Goal: Transaction & Acquisition: Purchase product/service

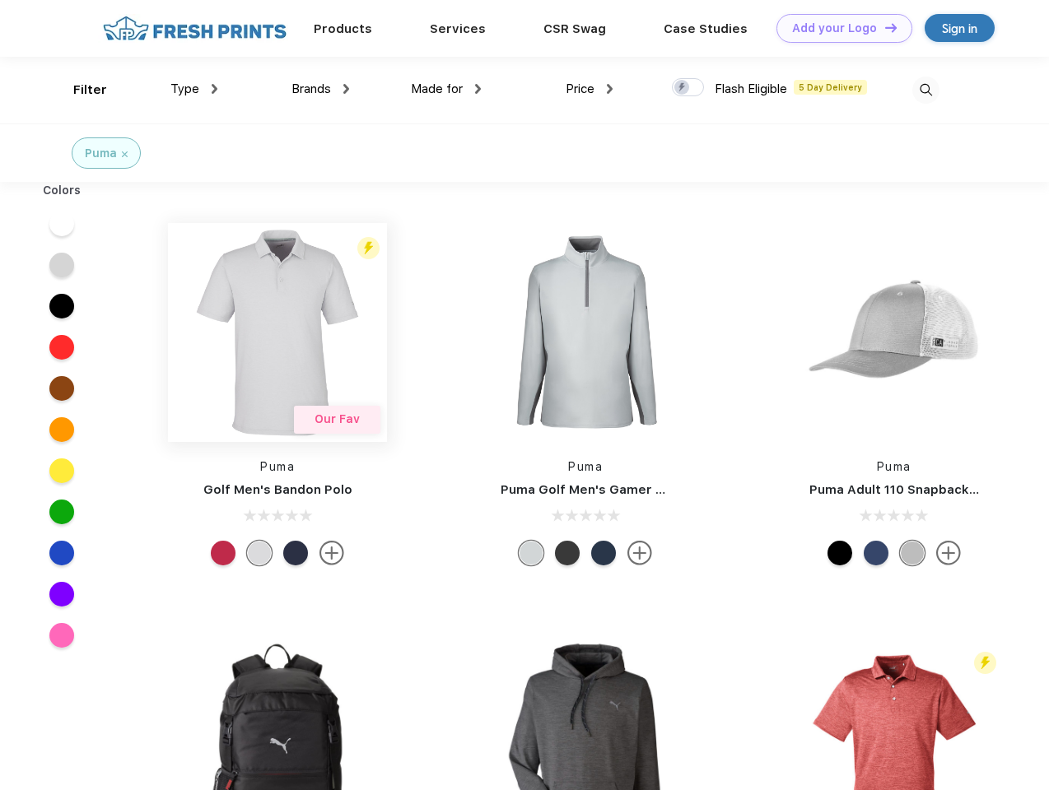
scroll to position [1, 0]
click at [838, 28] on link "Add your Logo Design Tool" at bounding box center [844, 28] width 136 height 29
click at [0, 0] on div "Design Tool" at bounding box center [0, 0] width 0 height 0
click at [883, 27] on link "Add your Logo Design Tool" at bounding box center [844, 28] width 136 height 29
click at [79, 90] on div "Filter" at bounding box center [90, 90] width 34 height 19
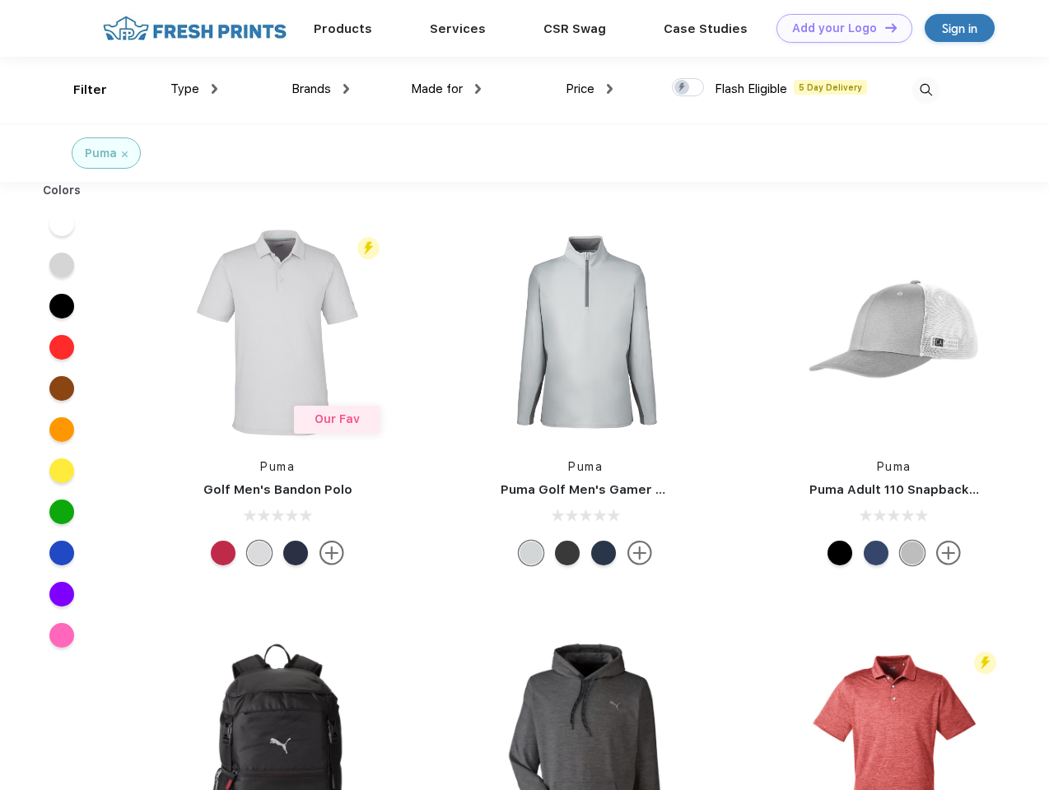
click at [194, 89] on span "Type" at bounding box center [184, 88] width 29 height 15
click at [320, 89] on span "Brands" at bounding box center [311, 88] width 40 height 15
click at [446, 89] on span "Made for" at bounding box center [437, 88] width 52 height 15
click at [589, 89] on span "Price" at bounding box center [579, 88] width 29 height 15
click at [688, 88] on div at bounding box center [688, 87] width 32 height 18
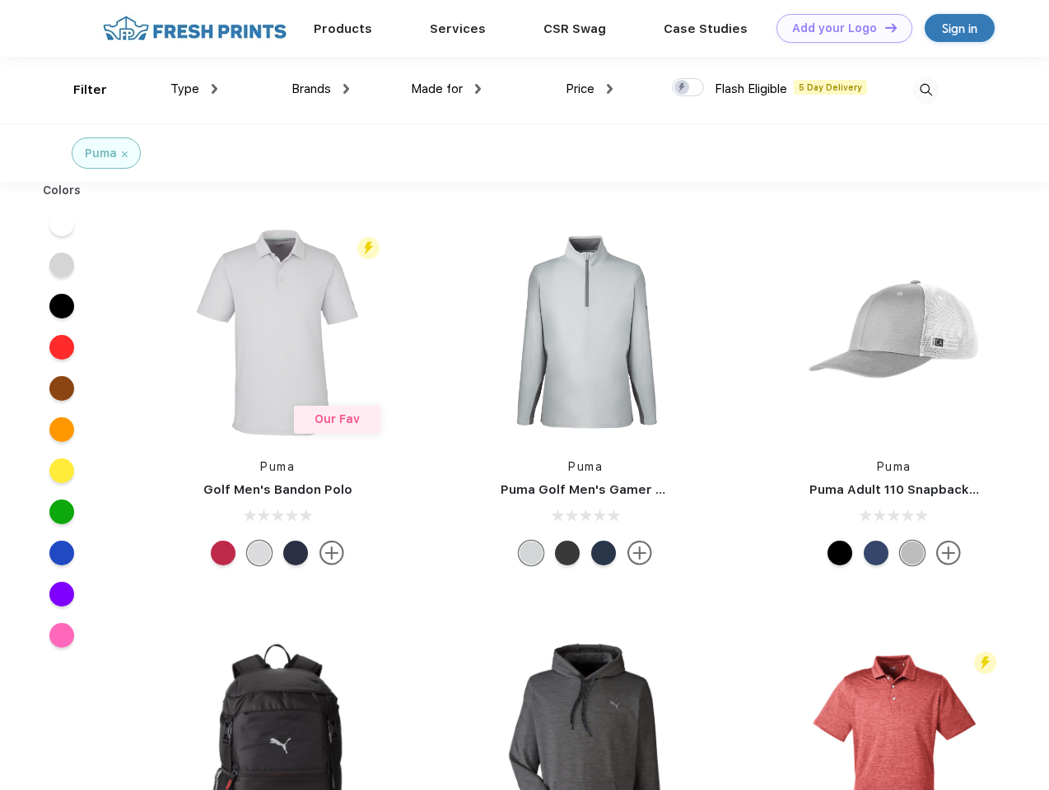
click at [682, 88] on input "checkbox" at bounding box center [677, 82] width 11 height 11
click at [925, 90] on img at bounding box center [925, 90] width 27 height 27
